Goal: Information Seeking & Learning: Obtain resource

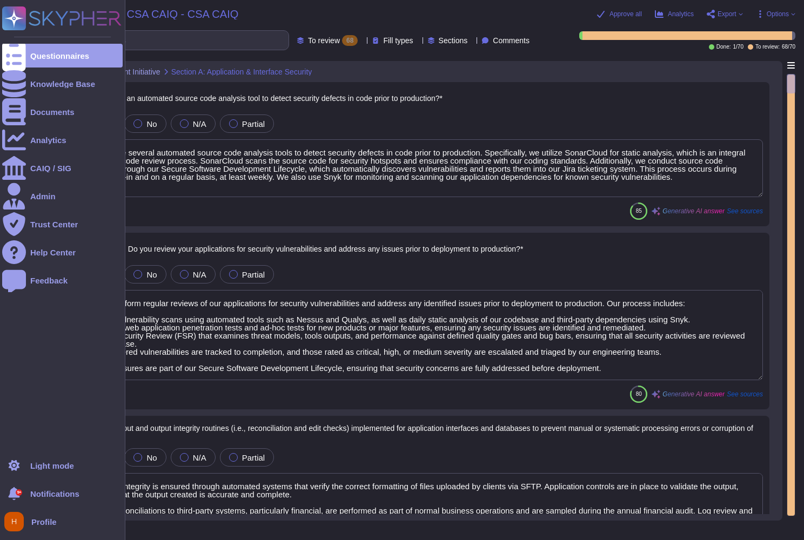
type textarea "Yes, we use several automated source code analysis tools to detect security def…"
type textarea "Yes, we perform regular reviews of our applications for security vulnerabilitie…"
type textarea "Data input integrity is ensured through automated systems that verify the corre…"
type textarea "Yes, we can provide copies of our SOC 2 Type 1 and Type 2 reports, as well as o…"
type textarea "We conduct regular penetration tests on our cloud infrastructure and cloud serv…"
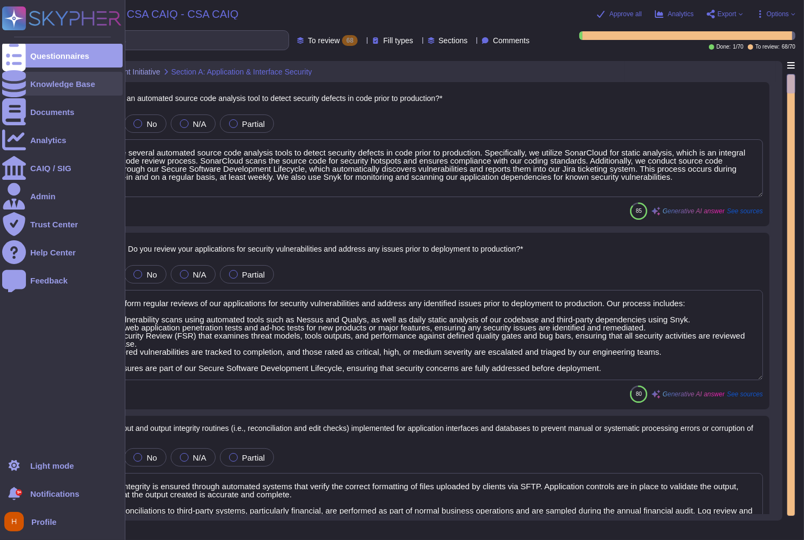
click at [40, 83] on div "Knowledge Base" at bounding box center [62, 84] width 65 height 8
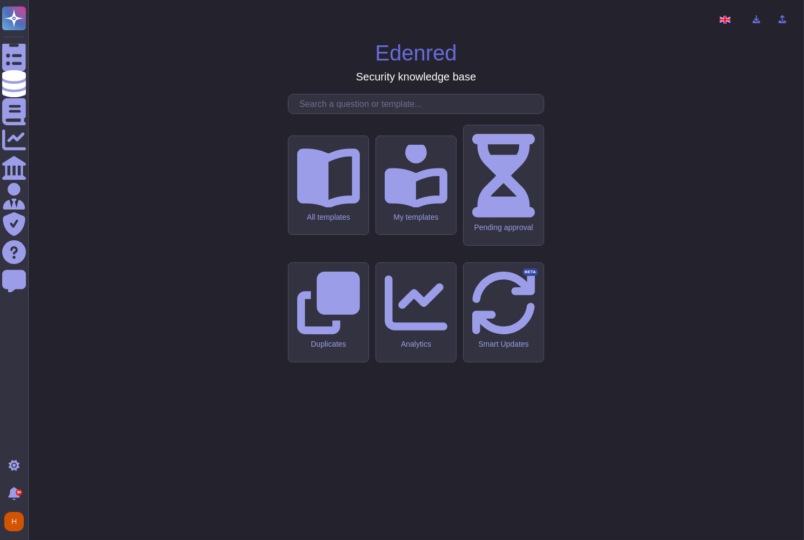
click at [337, 113] on input "text" at bounding box center [419, 104] width 250 height 19
click at [325, 222] on div "All templates" at bounding box center [328, 217] width 63 height 9
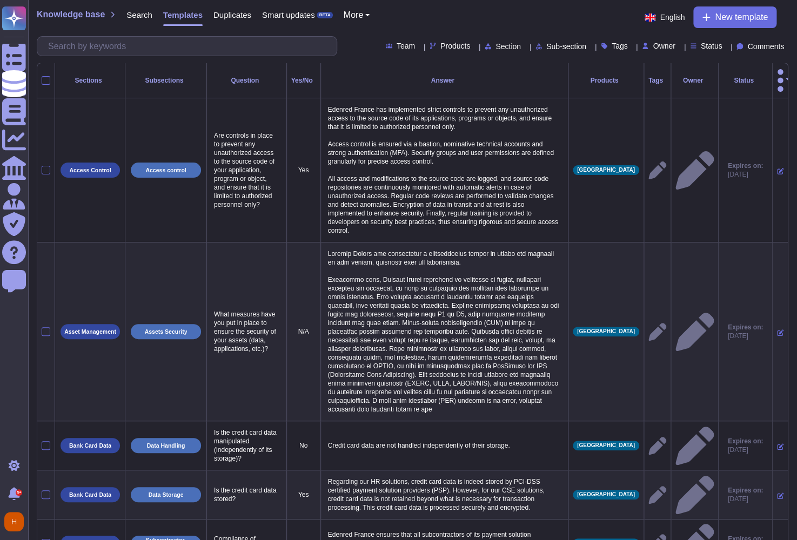
click at [440, 44] on span "Products" at bounding box center [455, 46] width 30 height 8
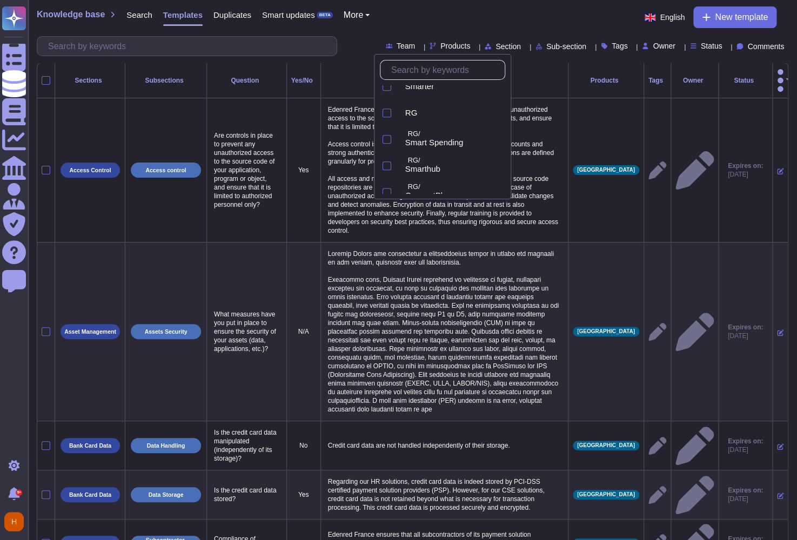
scroll to position [562, 0]
click at [415, 118] on span "RG" at bounding box center [411, 118] width 12 height 10
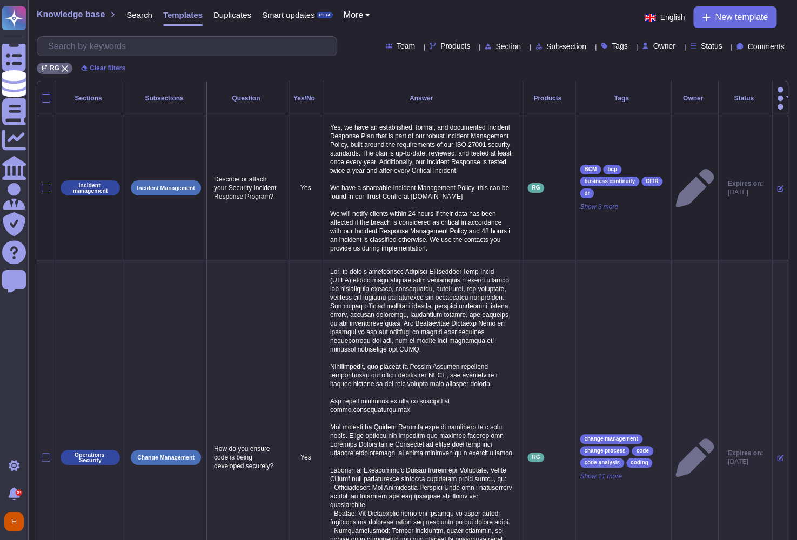
click at [551, 20] on div "Knowledge base Search Templates Duplicates Smart updates BETA More English New …" at bounding box center [412, 17] width 751 height 22
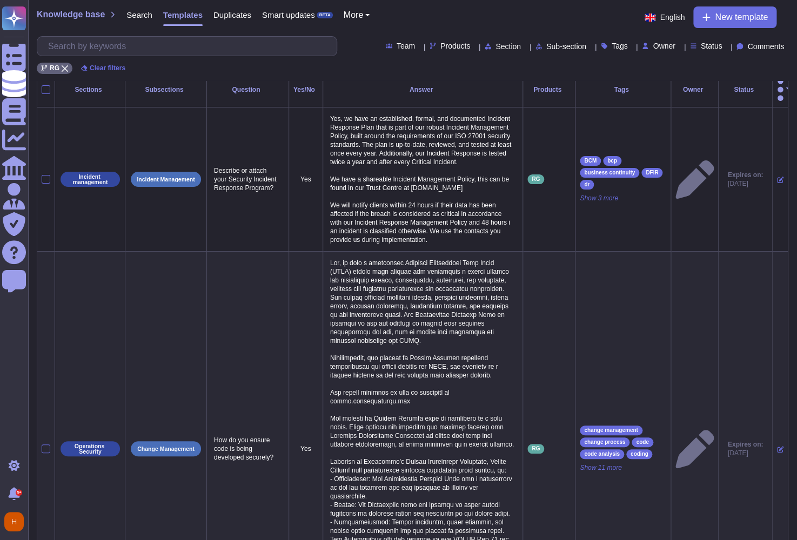
scroll to position [9, 0]
